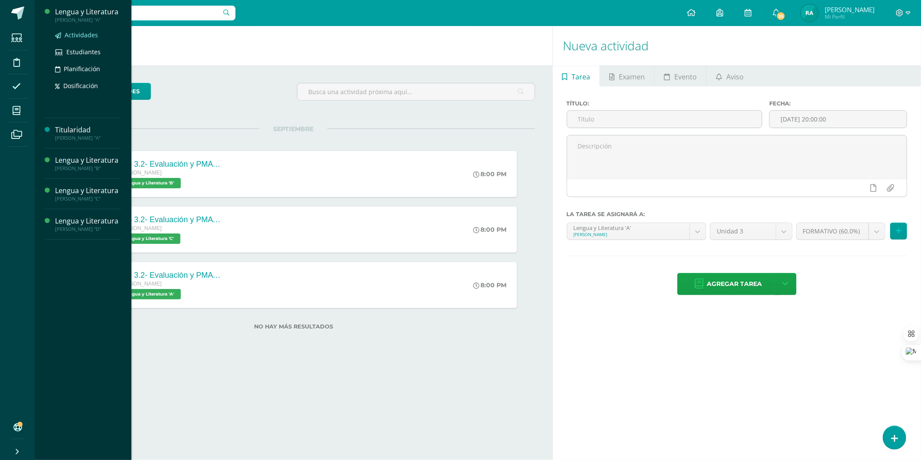
click at [81, 35] on span "Actividades" at bounding box center [81, 35] width 33 height 8
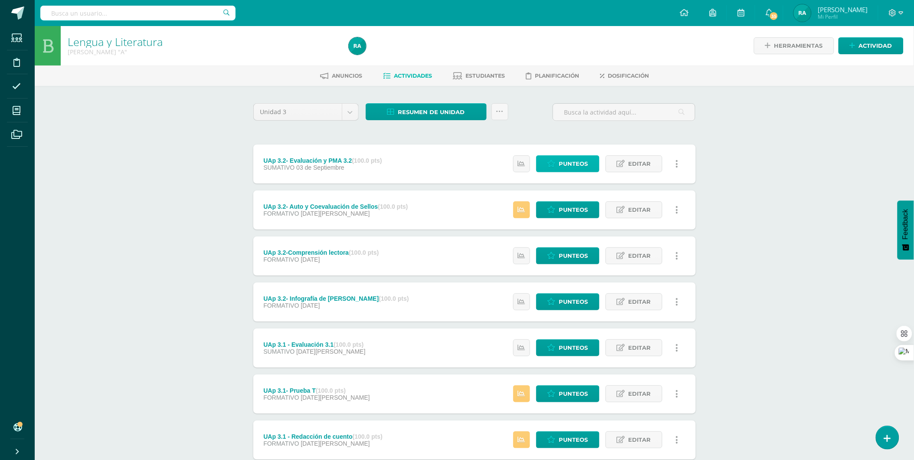
click at [581, 167] on span "Punteos" at bounding box center [573, 164] width 29 height 16
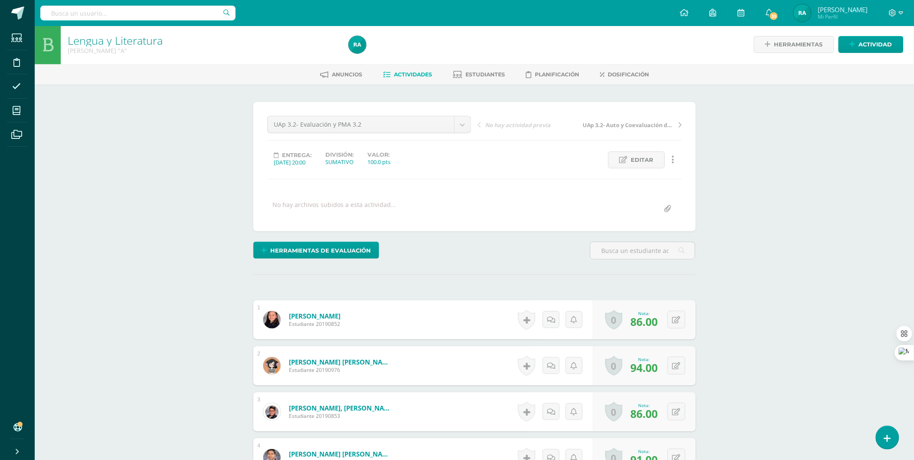
scroll to position [2, 0]
drag, startPoint x: 891, startPoint y: 438, endPoint x: 892, endPoint y: 426, distance: 12.2
click at [891, 438] on icon at bounding box center [888, 438] width 8 height 10
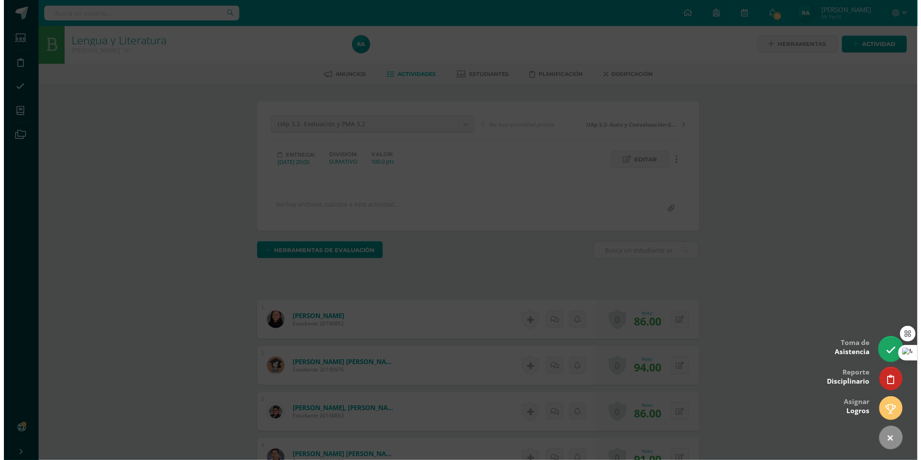
scroll to position [2, 0]
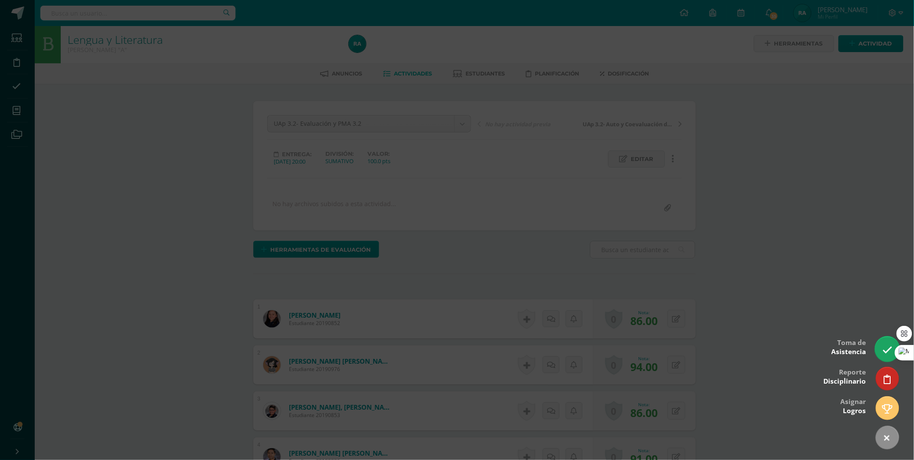
click at [886, 349] on icon at bounding box center [887, 350] width 10 height 10
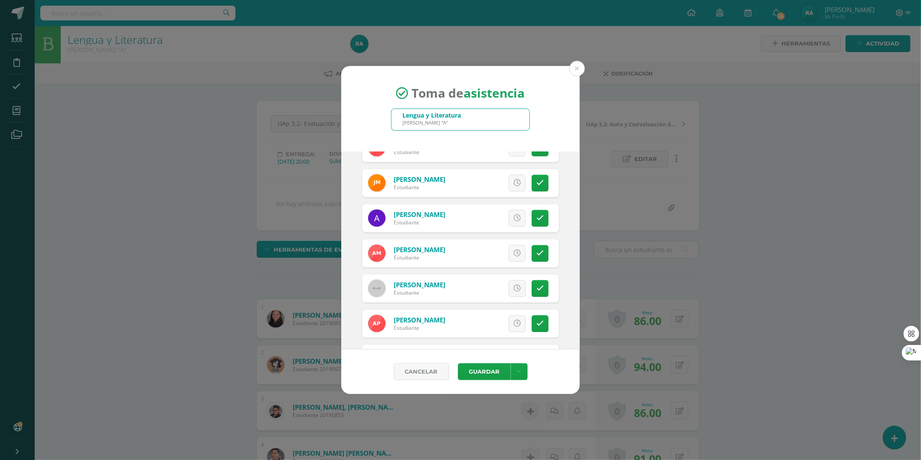
scroll to position [1157, 0]
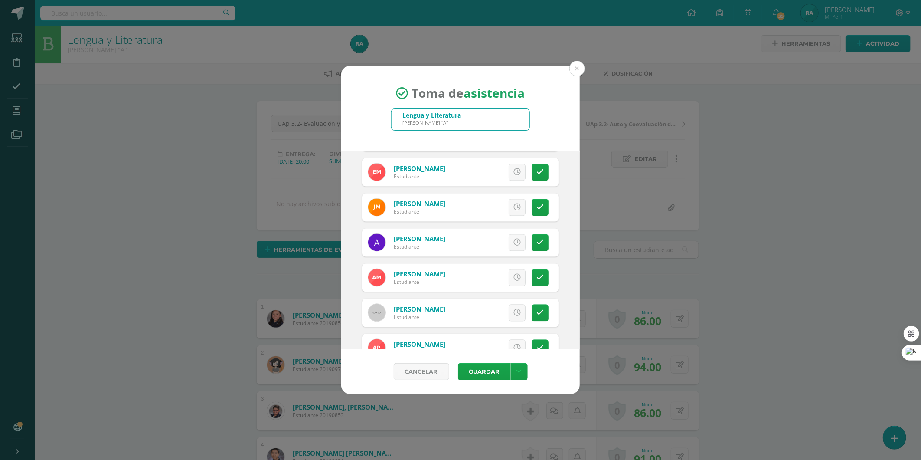
click at [550, 280] on div "Excusa Detalles sobre excusa: Añadir excusa a todas las inasistencias del día C…" at bounding box center [496, 278] width 125 height 28
click at [538, 279] on link at bounding box center [540, 277] width 17 height 17
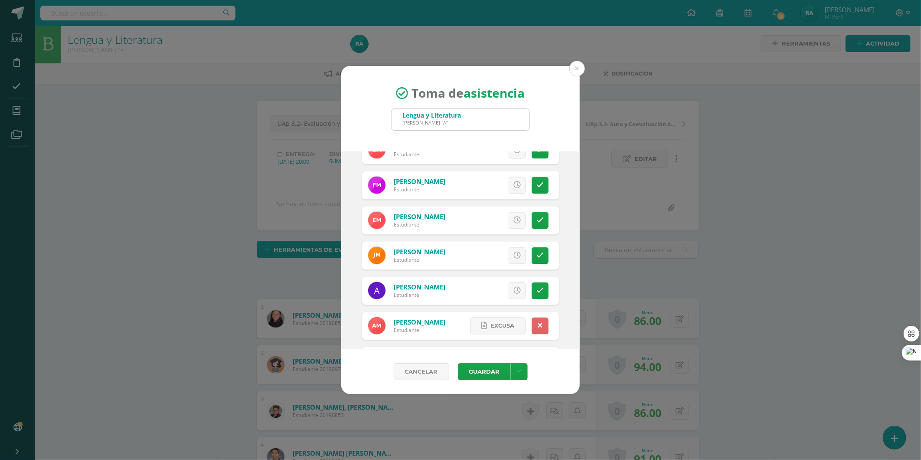
scroll to position [1060, 0]
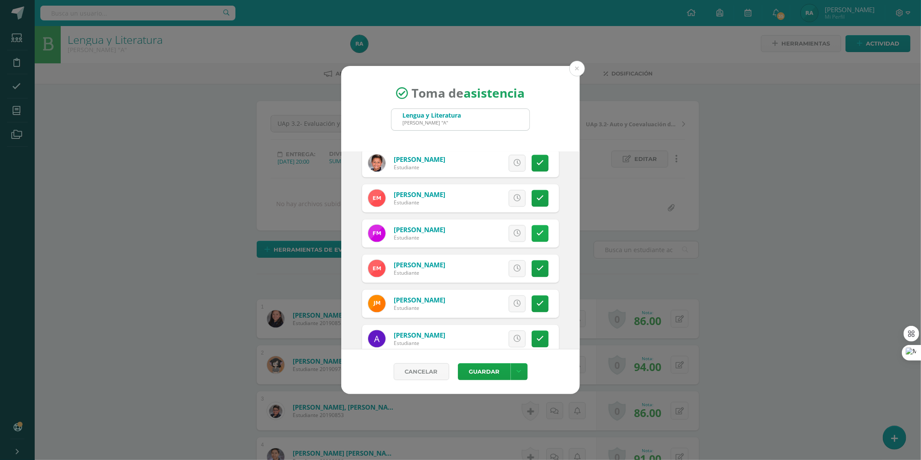
click at [532, 228] on link at bounding box center [540, 233] width 17 height 17
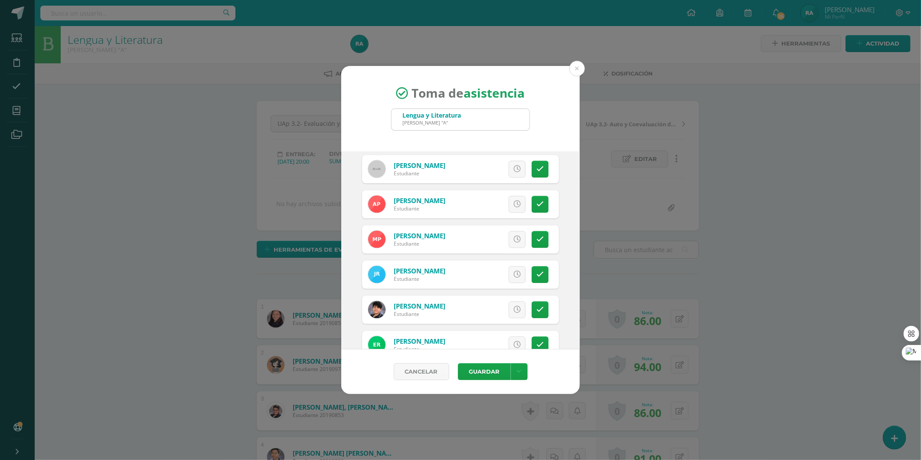
scroll to position [1301, 0]
drag, startPoint x: 534, startPoint y: 213, endPoint x: 534, endPoint y: 192, distance: 21.3
click at [534, 211] on div "Excusa Detalles sobre excusa: Añadir excusa a todas las inasistencias del día C…" at bounding box center [496, 203] width 125 height 28
click at [534, 192] on div "Excusa Detalles sobre excusa: Añadir excusa a todas las inasistencias del día C…" at bounding box center [496, 203] width 125 height 28
drag, startPoint x: 531, startPoint y: 233, endPoint x: 531, endPoint y: 240, distance: 7.4
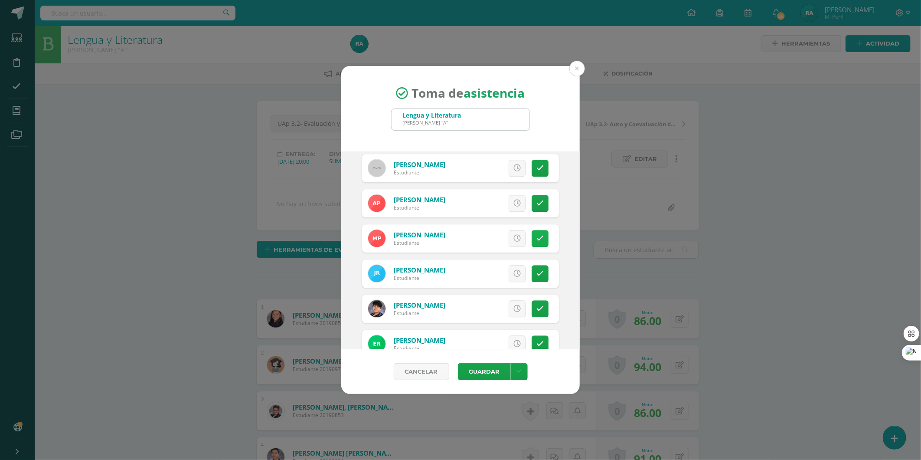
click at [532, 232] on link at bounding box center [540, 238] width 17 height 17
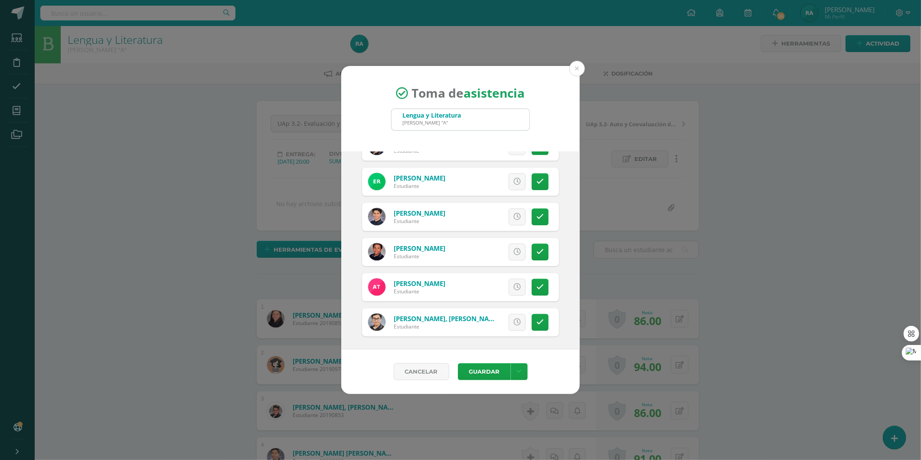
scroll to position [1465, 0]
click at [495, 373] on button "Guardar" at bounding box center [484, 371] width 53 height 17
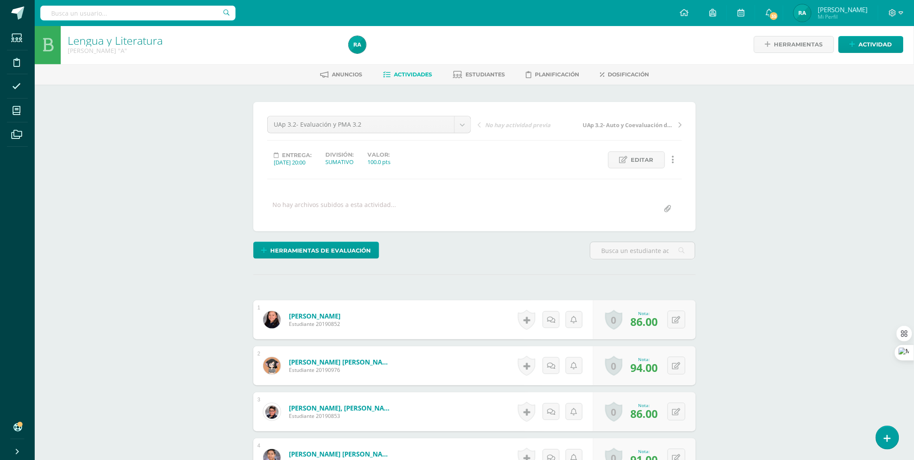
scroll to position [2, 0]
click at [678, 315] on icon at bounding box center [682, 318] width 9 height 7
type input "88"
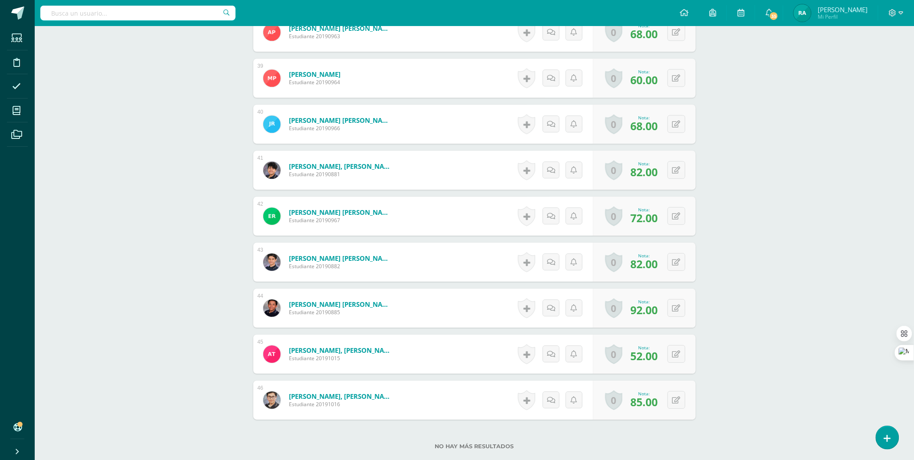
scroll to position [2049, 0]
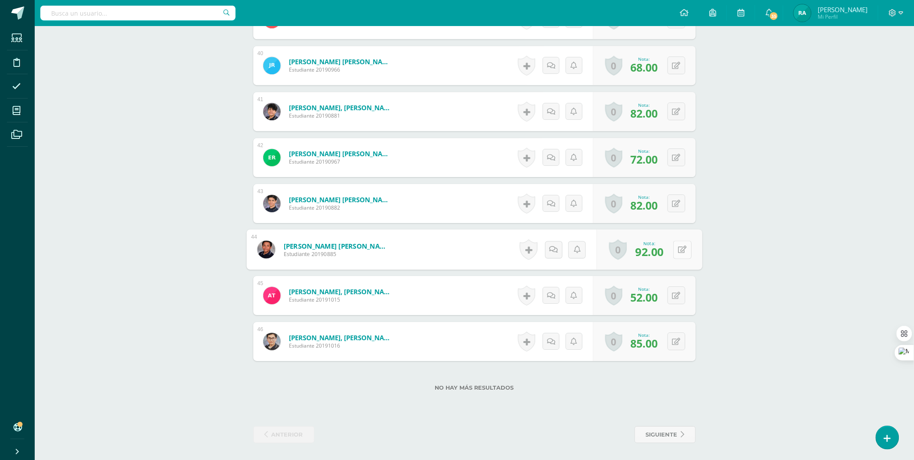
click at [678, 254] on button at bounding box center [682, 249] width 18 height 18
type input "96"
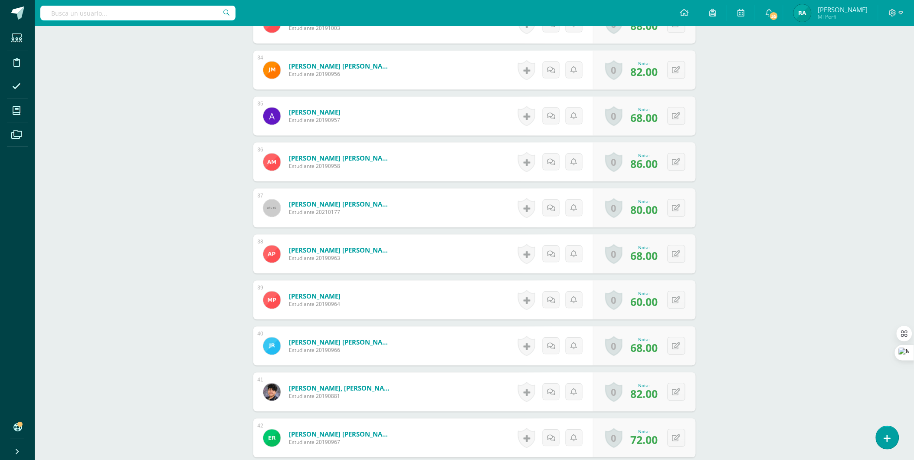
scroll to position [1760, 0]
